Goal: Information Seeking & Learning: Learn about a topic

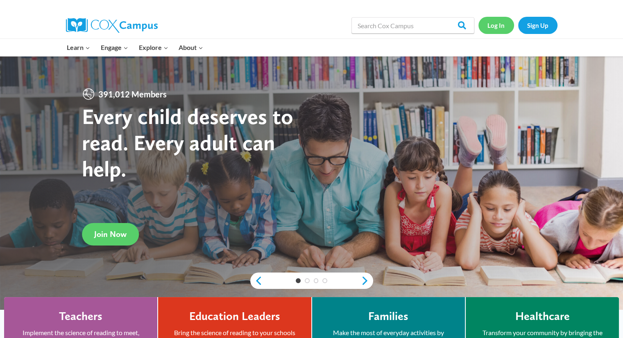
click at [496, 27] on link "Log In" at bounding box center [496, 25] width 36 height 17
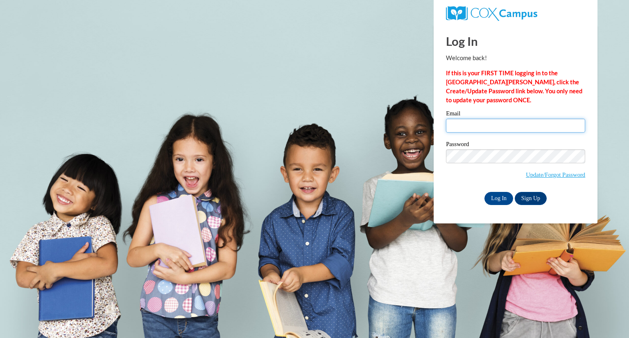
click at [458, 129] on input "Email" at bounding box center [515, 126] width 139 height 14
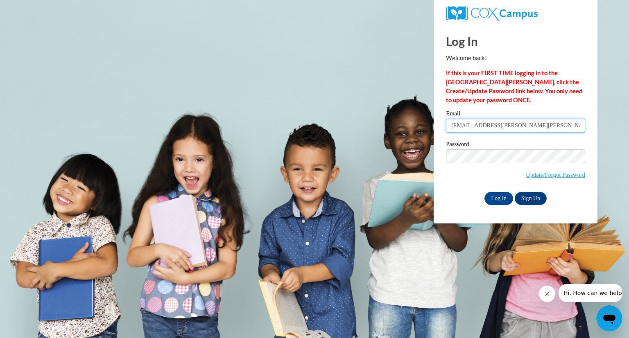
type input "[EMAIL_ADDRESS][DOMAIN_NAME]"
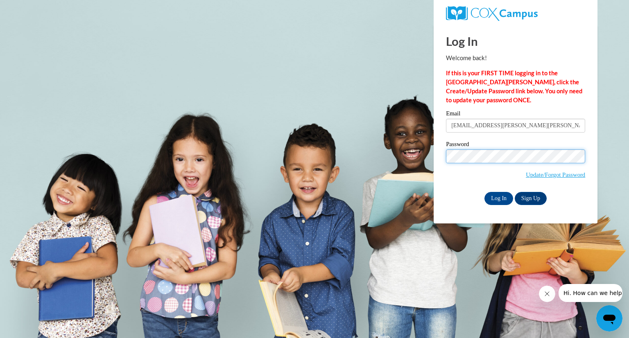
click at [484, 192] on input "Log In" at bounding box center [498, 198] width 29 height 13
click at [493, 201] on input "Log In" at bounding box center [498, 198] width 29 height 13
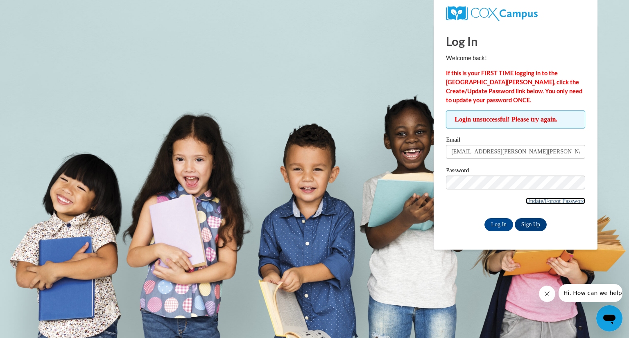
click at [537, 198] on link "Update/Forgot Password" at bounding box center [555, 201] width 59 height 7
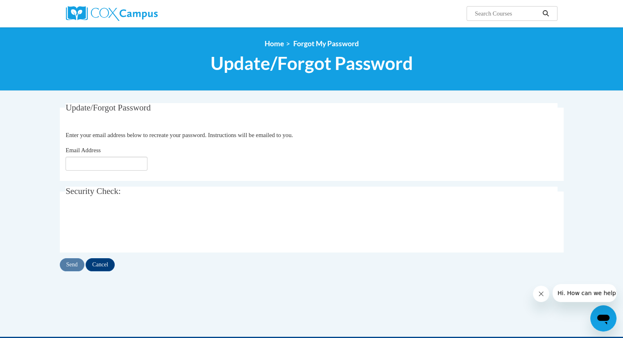
click at [98, 155] on div "Email Address" at bounding box center [311, 158] width 492 height 25
click at [89, 162] on input "Email Address" at bounding box center [106, 164] width 82 height 14
type input "[EMAIL_ADDRESS][DOMAIN_NAME]"
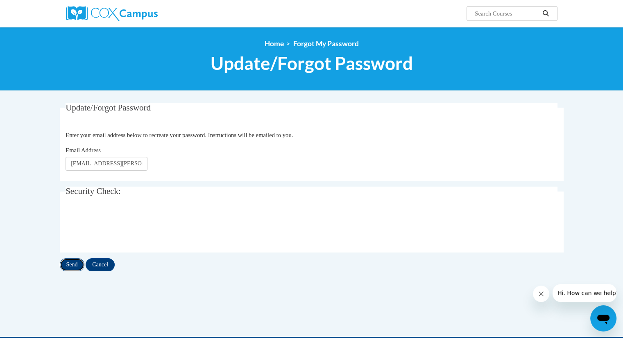
click at [74, 266] on input "Send" at bounding box center [72, 264] width 25 height 13
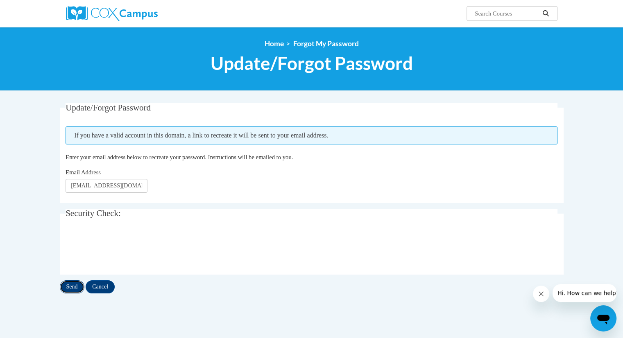
click at [68, 289] on input "Send" at bounding box center [72, 286] width 25 height 13
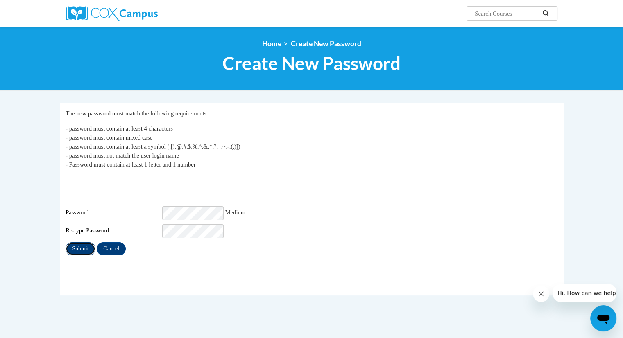
click at [74, 242] on input "Submit" at bounding box center [79, 248] width 29 height 13
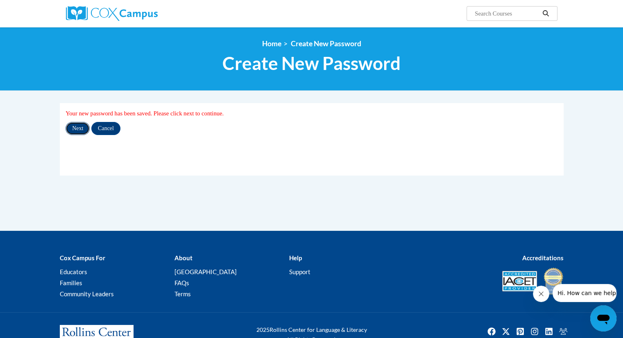
click at [78, 129] on input "Next" at bounding box center [77, 128] width 24 height 13
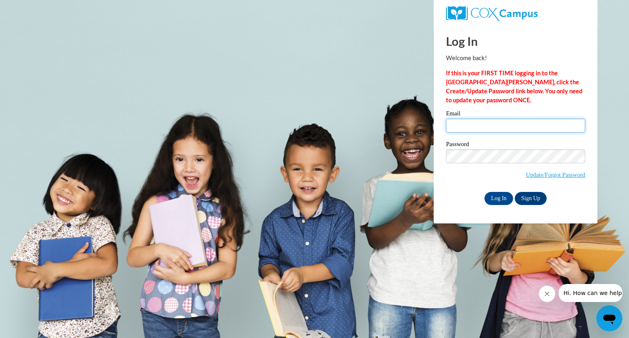
click at [464, 122] on input "Email" at bounding box center [515, 126] width 139 height 14
type input "katie.lowery@dooly.k12.ga.us"
click at [501, 202] on input "Log In" at bounding box center [498, 198] width 29 height 13
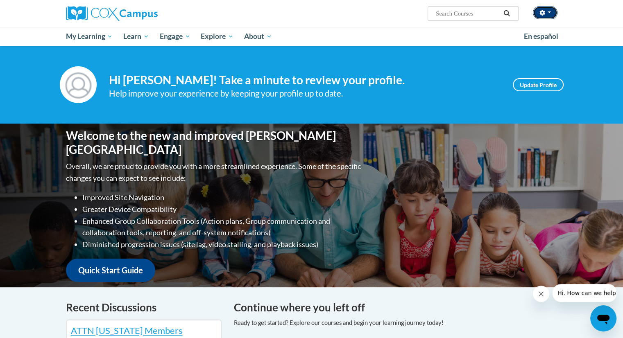
click at [551, 13] on button "button" at bounding box center [544, 12] width 25 height 13
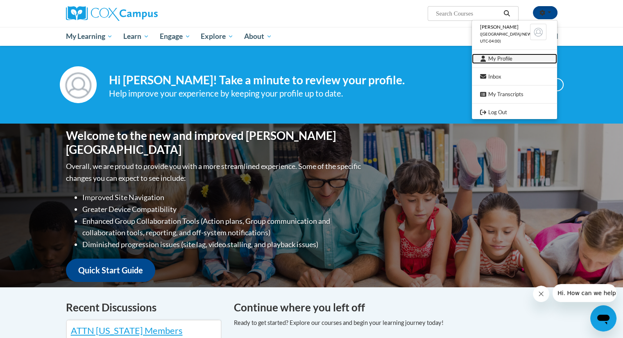
click at [506, 61] on link "My Profile" at bounding box center [513, 59] width 85 height 10
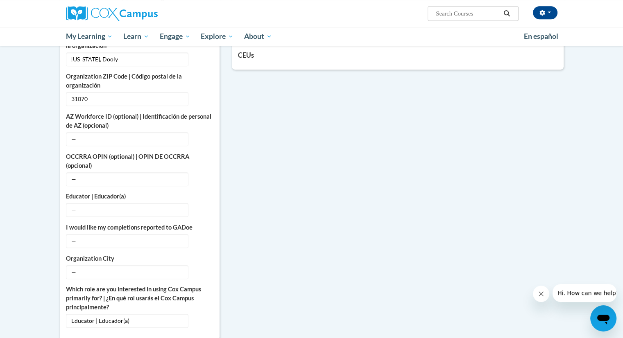
scroll to position [389, 0]
click at [134, 202] on span "—" at bounding box center [127, 209] width 122 height 14
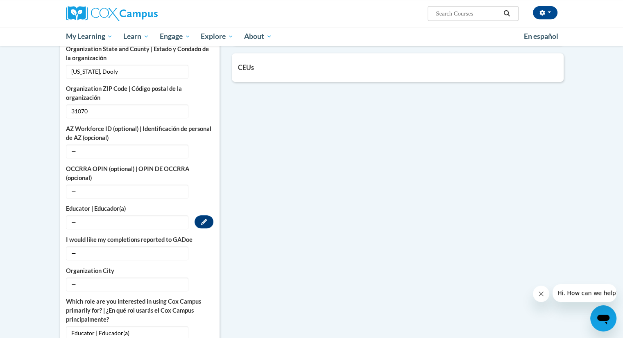
scroll to position [400, 0]
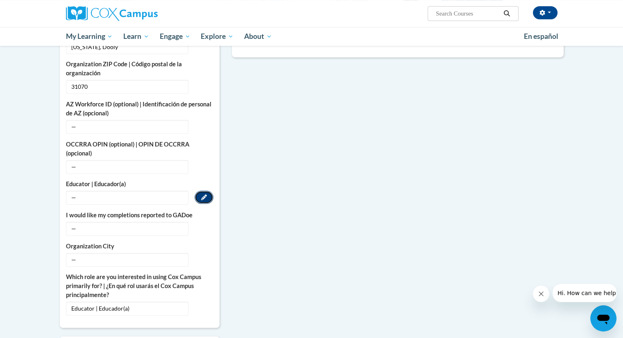
click at [203, 194] on icon "Custom profile fields" at bounding box center [204, 197] width 6 height 6
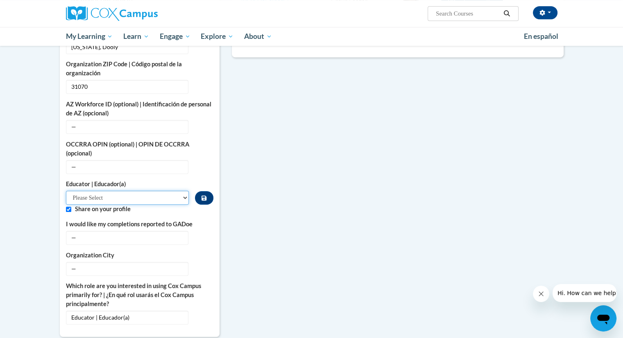
click at [105, 191] on select "Please Select Early Learning/Daycare Teacher/Family Home Care Provider | Maestr…" at bounding box center [127, 198] width 123 height 14
select select "8e40623d-54d0-45cd-9f92-5df65cd3f8cf"
click at [66, 191] on select "Please Select Early Learning/Daycare Teacher/Family Home Care Provider | Maestr…" at bounding box center [127, 198] width 123 height 14
click at [203, 235] on icon "Custom profile fields" at bounding box center [204, 238] width 6 height 6
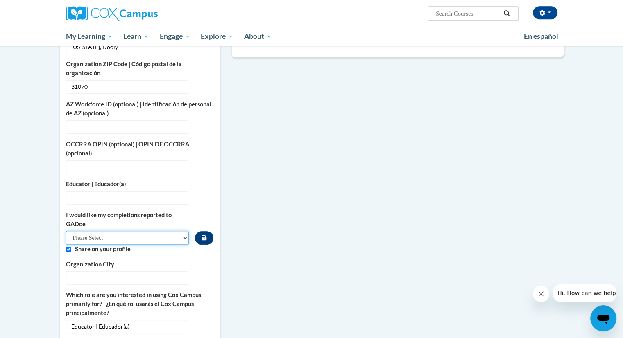
click at [183, 231] on select "Please Select Yes No" at bounding box center [127, 238] width 123 height 14
select select "603ba6f8-c7dd-435b-84cd-d4c8cfb77024"
click at [66, 231] on select "Please Select Yes No" at bounding box center [127, 238] width 123 height 14
click at [207, 271] on button "Edit" at bounding box center [203, 277] width 19 height 13
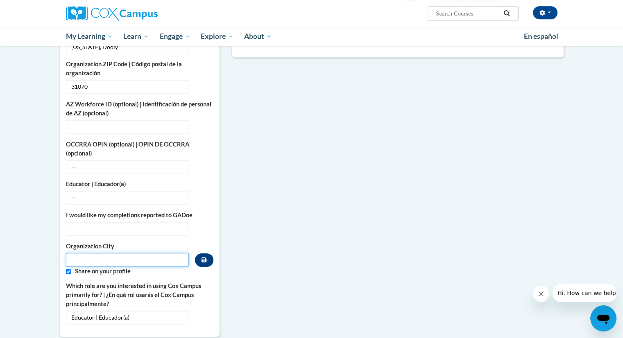
click at [165, 253] on input "Metadata input" at bounding box center [127, 260] width 123 height 14
type input "Pinehurst"
click at [207, 253] on button "Custom profile fields" at bounding box center [204, 260] width 18 height 14
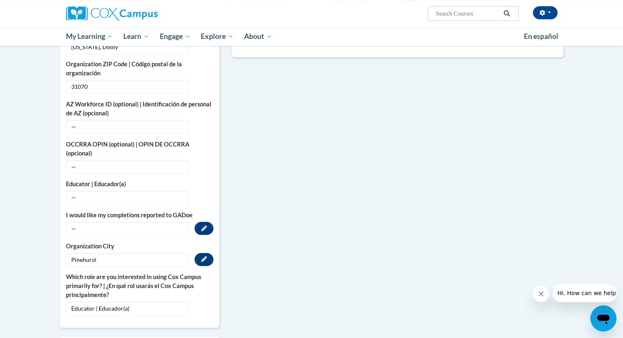
click at [140, 222] on span "—" at bounding box center [127, 229] width 122 height 14
click at [201, 226] on icon "Custom profile fields" at bounding box center [204, 229] width 6 height 6
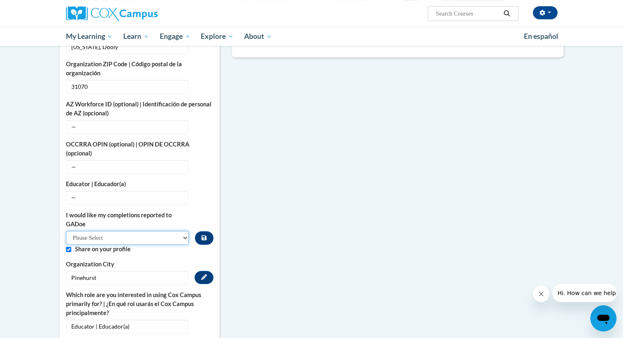
click at [93, 231] on select "Please Select Yes No" at bounding box center [127, 238] width 123 height 14
select select "603ba6f8-c7dd-435b-84cd-d4c8cfb77024"
click at [66, 231] on select "Please Select Yes No" at bounding box center [127, 238] width 123 height 14
click at [208, 231] on button "Custom profile fields" at bounding box center [204, 238] width 18 height 14
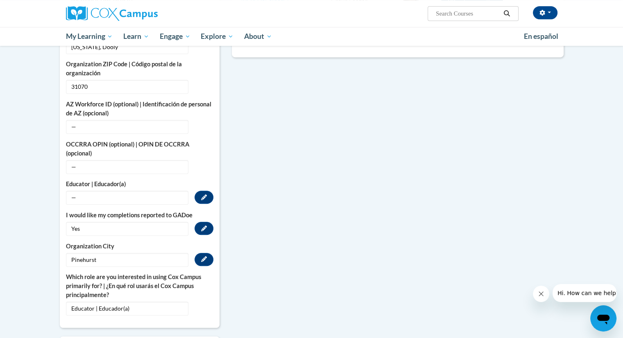
click at [126, 191] on span "—" at bounding box center [127, 198] width 122 height 14
click at [203, 194] on icon "Custom profile fields" at bounding box center [204, 197] width 6 height 6
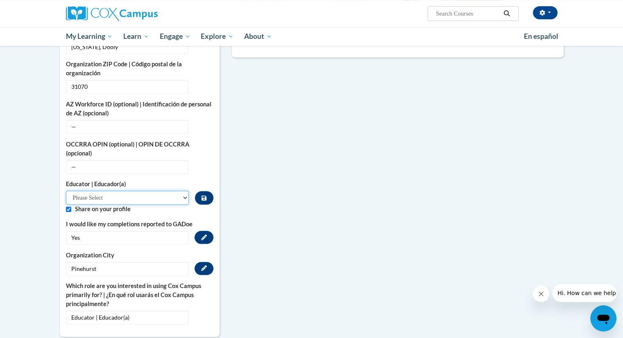
click at [122, 194] on select "Please Select Early Learning/Daycare Teacher/Family Home Care Provider | Maestr…" at bounding box center [127, 198] width 123 height 14
select select "8e40623d-54d0-45cd-9f92-5df65cd3f8cf"
click at [66, 191] on select "Please Select Early Learning/Daycare Teacher/Family Home Care Provider | Maestr…" at bounding box center [127, 198] width 123 height 14
click at [200, 191] on button "Custom profile fields" at bounding box center [204, 198] width 18 height 14
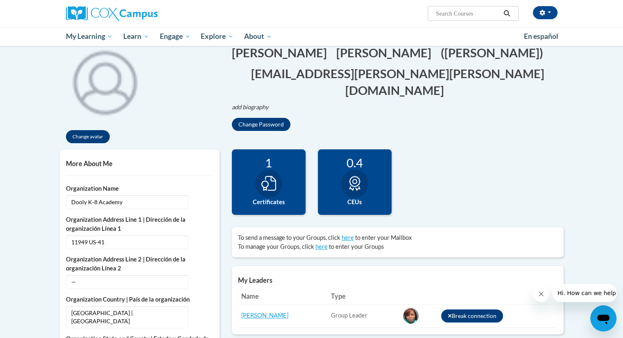
scroll to position [0, 0]
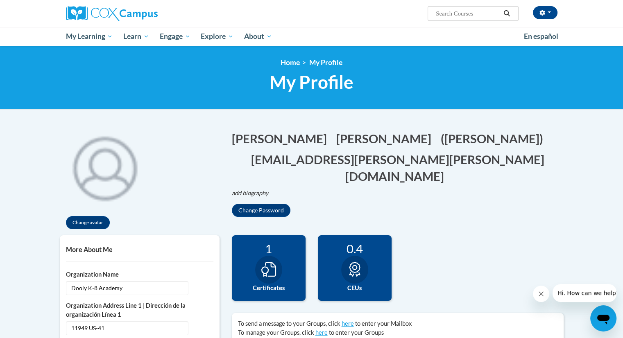
click at [450, 18] on input "Search..." at bounding box center [467, 14] width 65 height 10
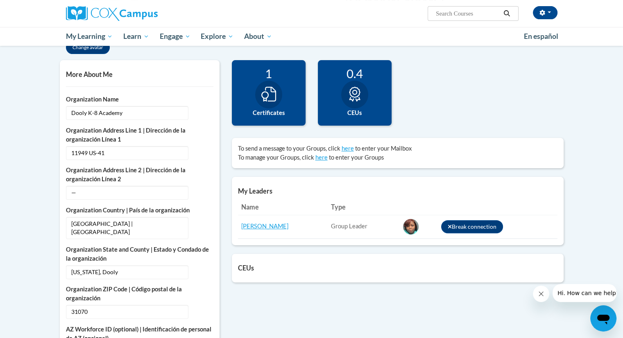
click at [258, 110] on label "Certificates" at bounding box center [268, 112] width 61 height 9
click at [266, 95] on icon at bounding box center [268, 94] width 15 height 15
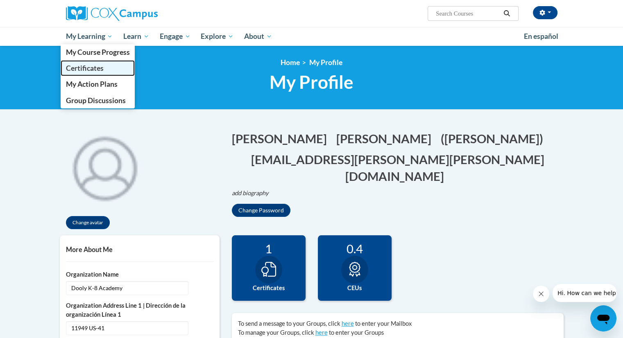
click at [100, 65] on span "Certificates" at bounding box center [84, 68] width 38 height 9
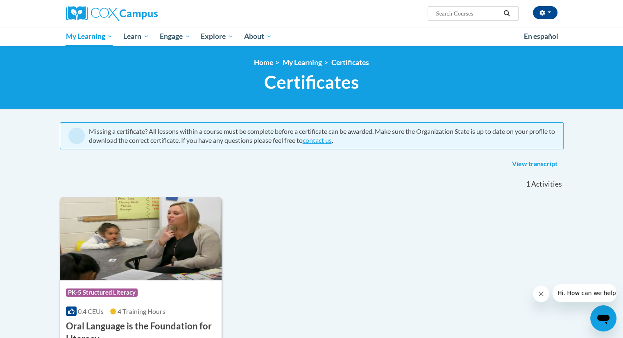
click at [444, 12] on input "Search..." at bounding box center [467, 14] width 65 height 10
type input "early literacy print"
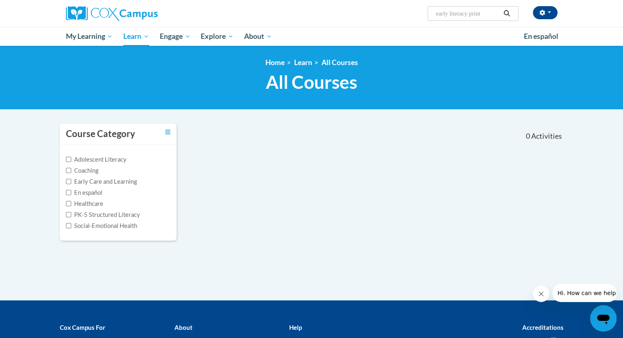
click at [484, 12] on input "early literacy print" at bounding box center [467, 14] width 65 height 10
type input "early literacy"
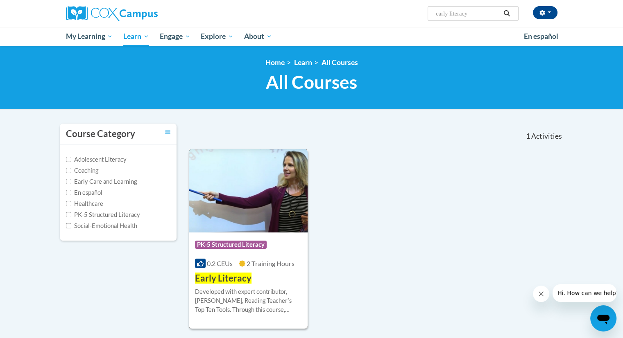
click at [263, 205] on img at bounding box center [248, 190] width 119 height 83
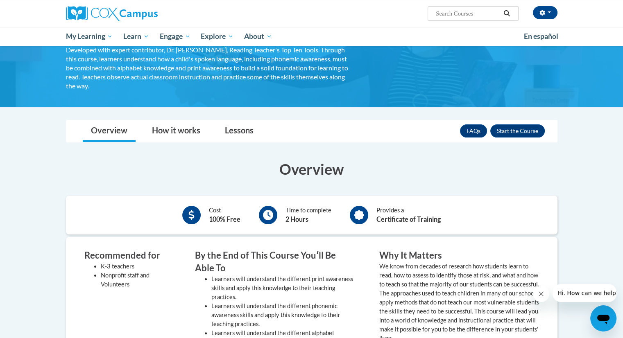
scroll to position [61, 0]
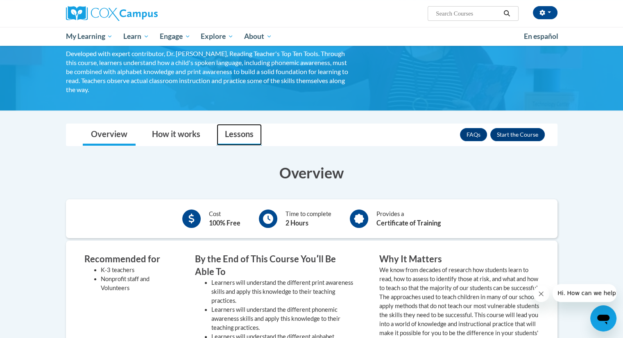
click at [249, 138] on link "Lessons" at bounding box center [239, 135] width 45 height 22
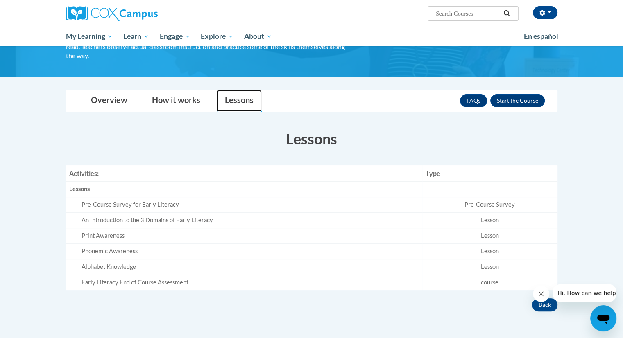
scroll to position [96, 0]
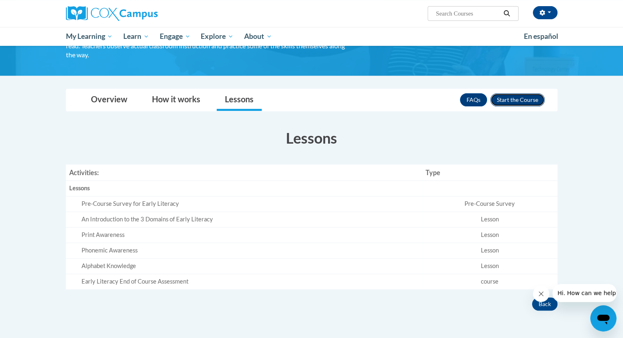
click at [512, 98] on button "Enroll" at bounding box center [517, 99] width 54 height 13
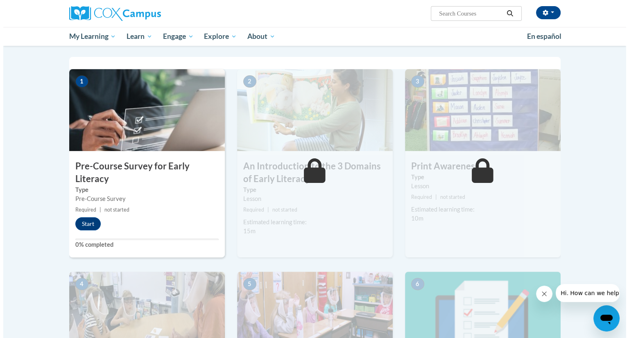
scroll to position [157, 0]
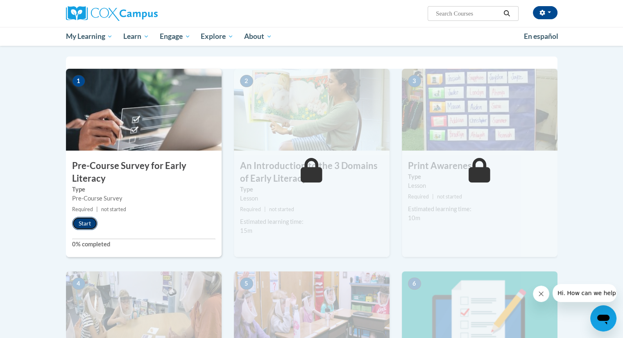
click at [86, 223] on button "Start" at bounding box center [84, 223] width 25 height 13
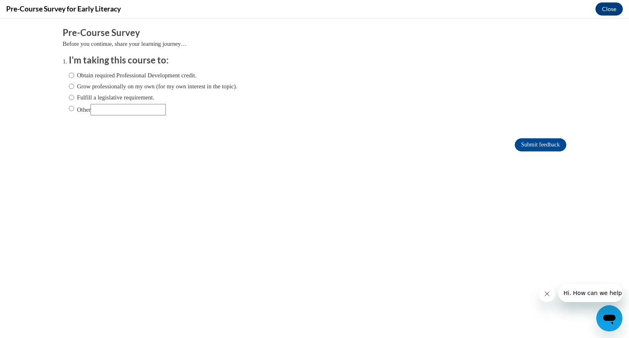
scroll to position [0, 0]
click at [69, 87] on input "Grow professionally on my own (for my own interest in the topic)." at bounding box center [71, 86] width 5 height 9
radio input "true"
click at [541, 145] on input "Submit feedback" at bounding box center [540, 144] width 52 height 13
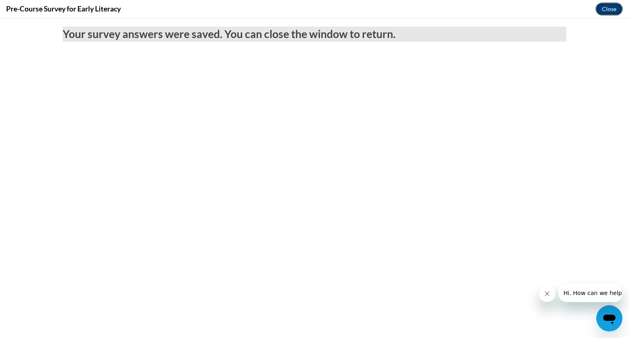
click at [610, 12] on button "Close" at bounding box center [608, 8] width 27 height 13
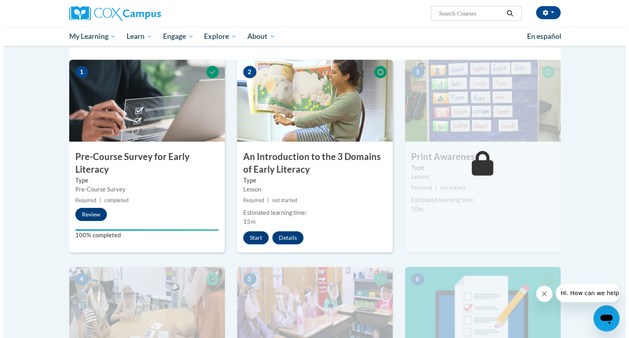
scroll to position [164, 0]
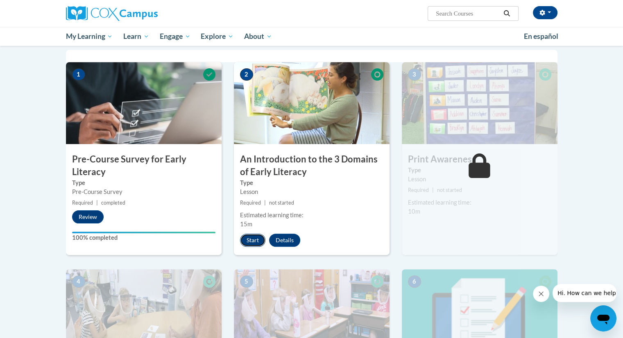
click at [253, 243] on button "Start" at bounding box center [252, 240] width 25 height 13
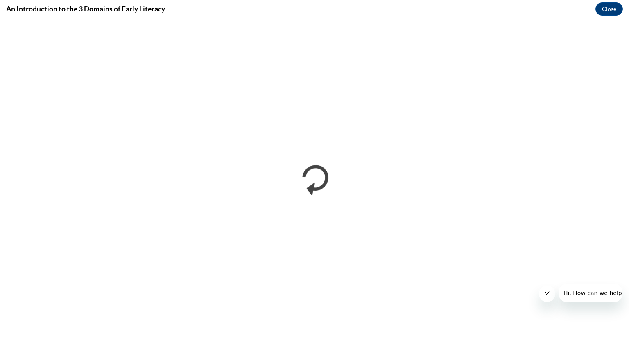
scroll to position [0, 0]
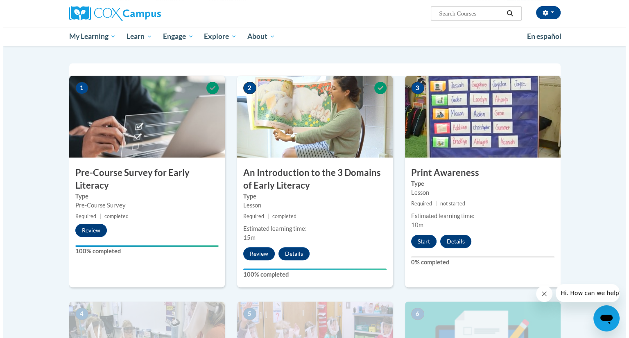
scroll to position [159, 0]
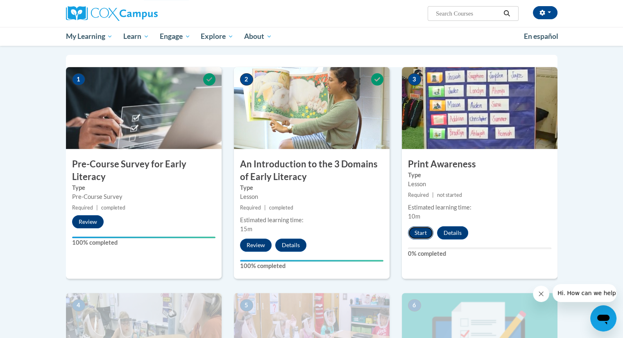
click at [420, 235] on button "Start" at bounding box center [420, 232] width 25 height 13
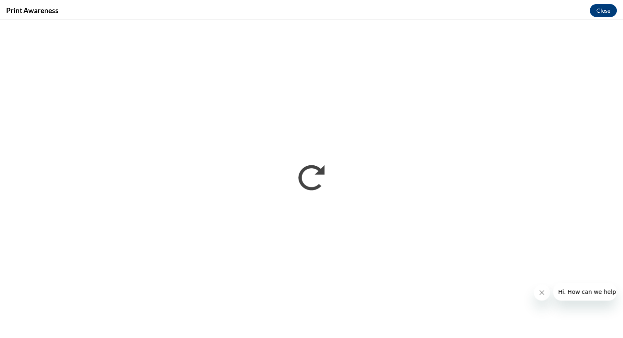
scroll to position [0, 0]
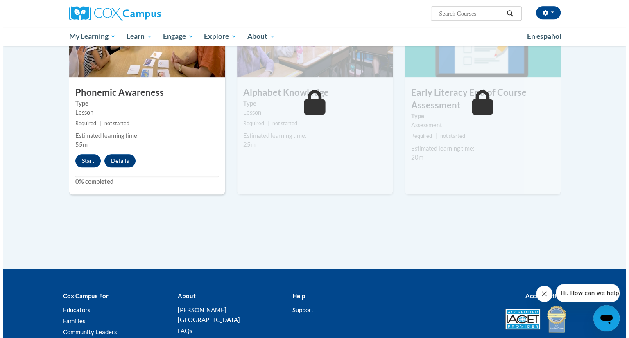
scroll to position [457, 0]
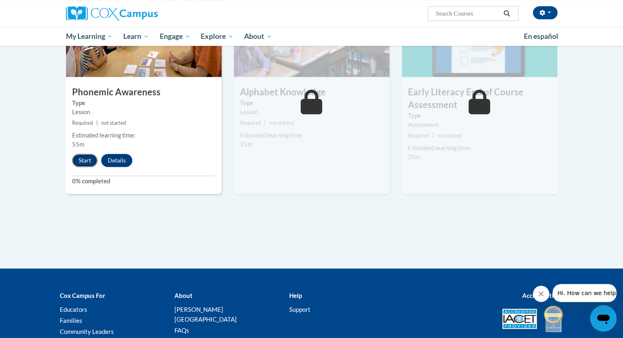
click at [90, 163] on button "Start" at bounding box center [84, 160] width 25 height 13
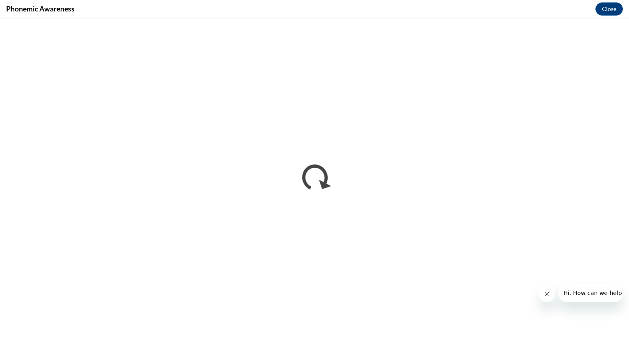
scroll to position [0, 0]
